Goal: Understand process/instructions: Learn how to perform a task or action

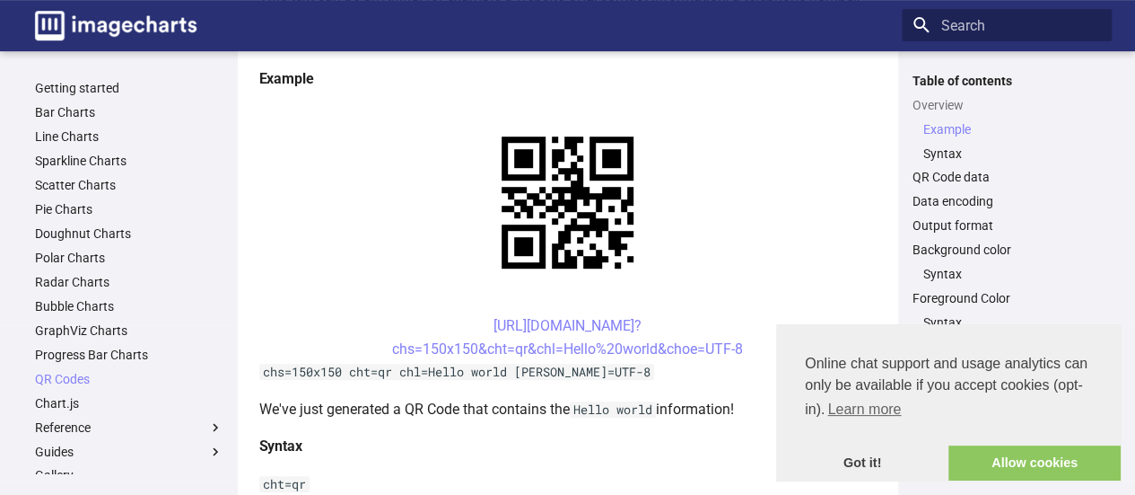
scroll to position [359, 0]
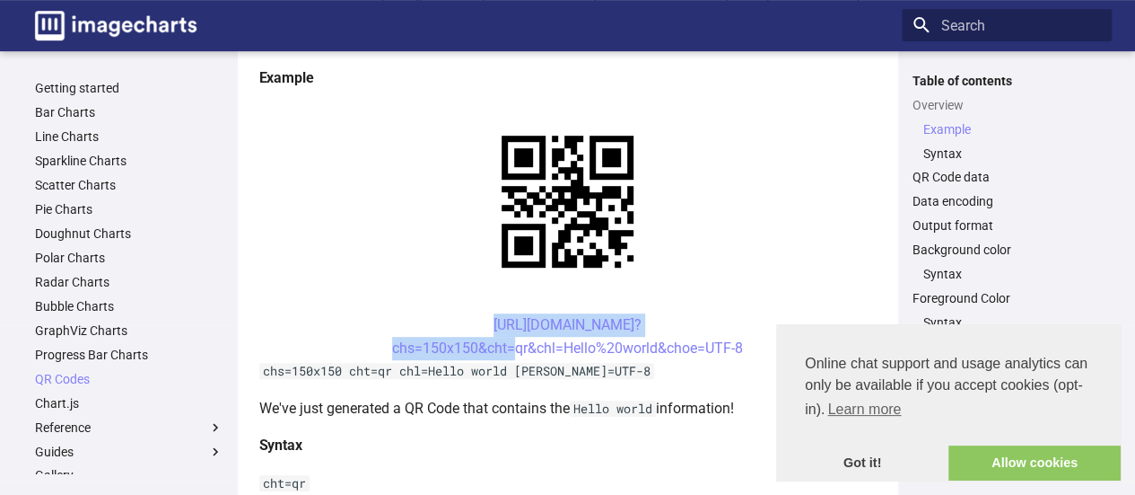
drag, startPoint x: 462, startPoint y: 322, endPoint x: 504, endPoint y: 356, distance: 54.3
click at [504, 356] on center "[URL][DOMAIN_NAME]? chs=150x150&cht=qr&chl=Hello%20world&choe=UTF-8" at bounding box center [568, 336] width 618 height 46
copy link "[URL][DOMAIN_NAME]? chs=150x150&cht"
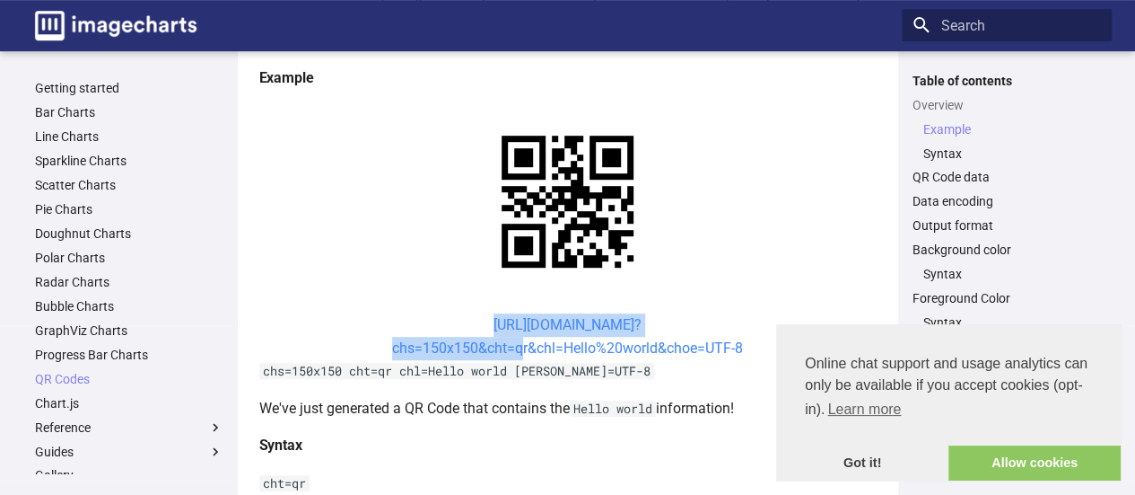
drag, startPoint x: 462, startPoint y: 322, endPoint x: 513, endPoint y: 351, distance: 57.9
click at [513, 351] on center "[URL][DOMAIN_NAME]? chs=150x150&cht=qr&chl=Hello%20world&choe=UTF-8" at bounding box center [568, 336] width 618 height 46
copy link "[URL][DOMAIN_NAME]? chs=150x150&cht="
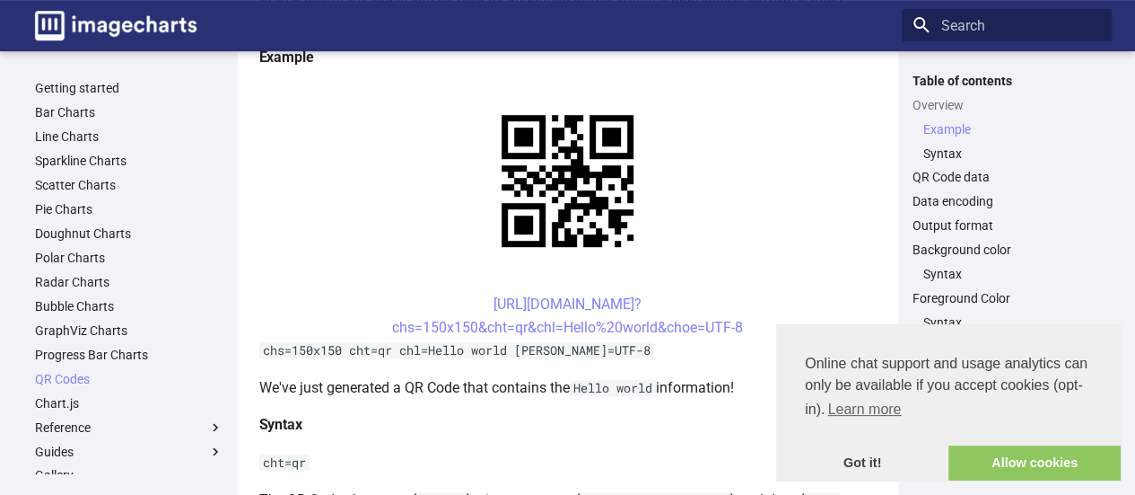
scroll to position [381, 0]
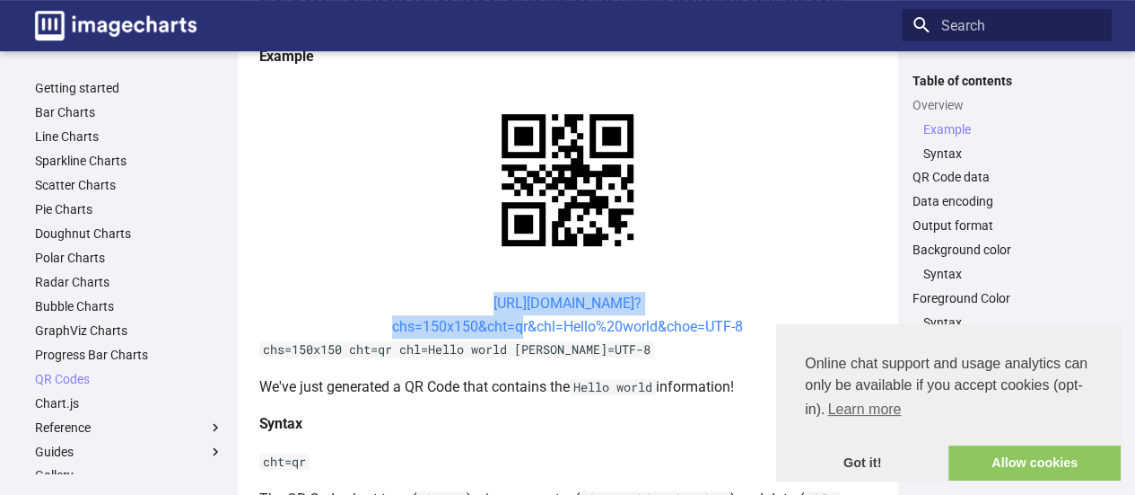
drag, startPoint x: 461, startPoint y: 301, endPoint x: 511, endPoint y: 324, distance: 54.6
click at [511, 324] on center "[URL][DOMAIN_NAME]? chs=150x150&cht=qr&chl=Hello%20world&choe=UTF-8" at bounding box center [568, 315] width 618 height 46
copy link "[URL][DOMAIN_NAME]? chs=150x150&cht="
